Goal: Task Accomplishment & Management: Manage account settings

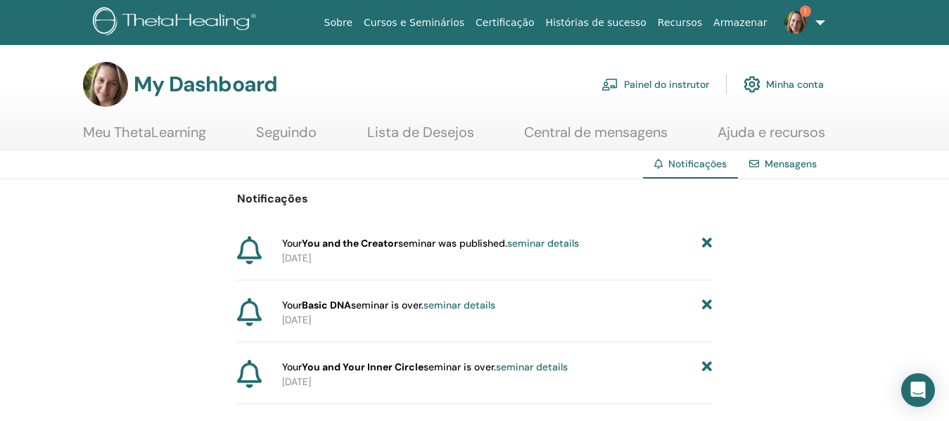
click at [666, 82] on link "Painel do instrutor" at bounding box center [655, 84] width 108 height 31
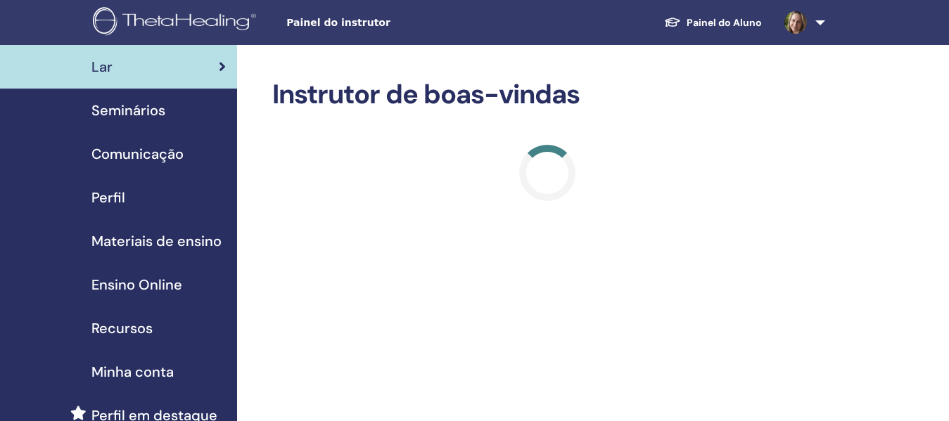
click at [147, 116] on span "Seminários" at bounding box center [128, 110] width 74 height 21
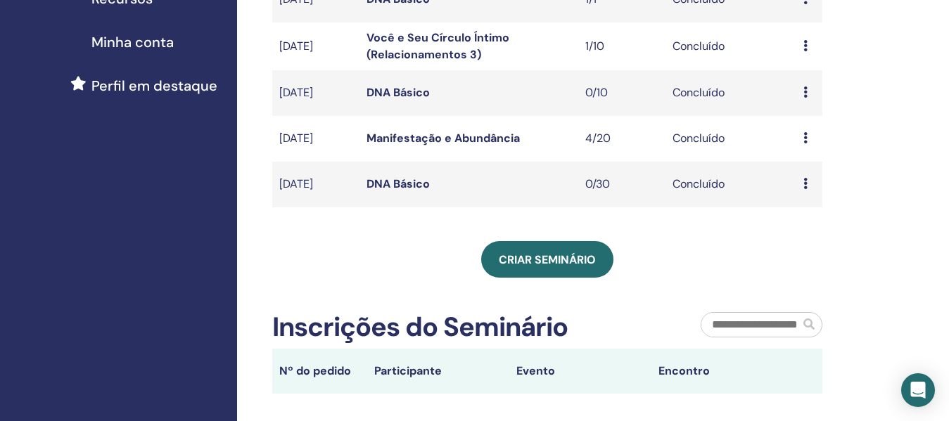
scroll to position [352, 0]
